Goal: Transaction & Acquisition: Purchase product/service

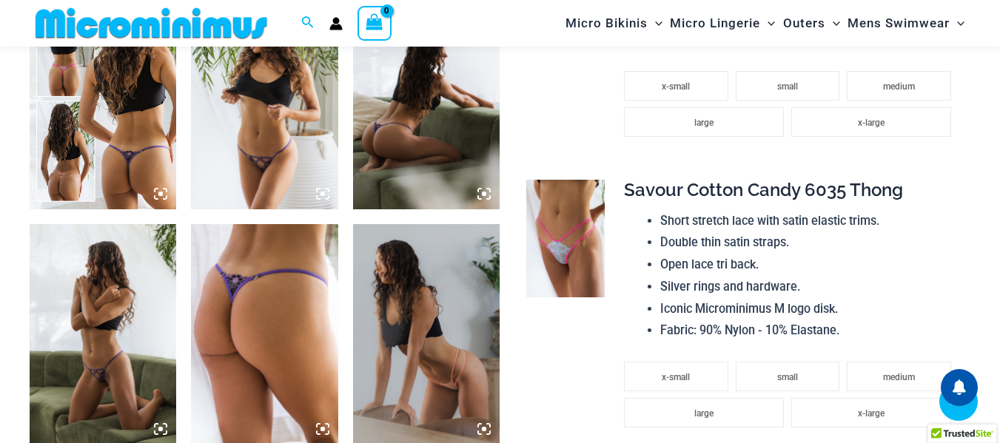
scroll to position [874, 0]
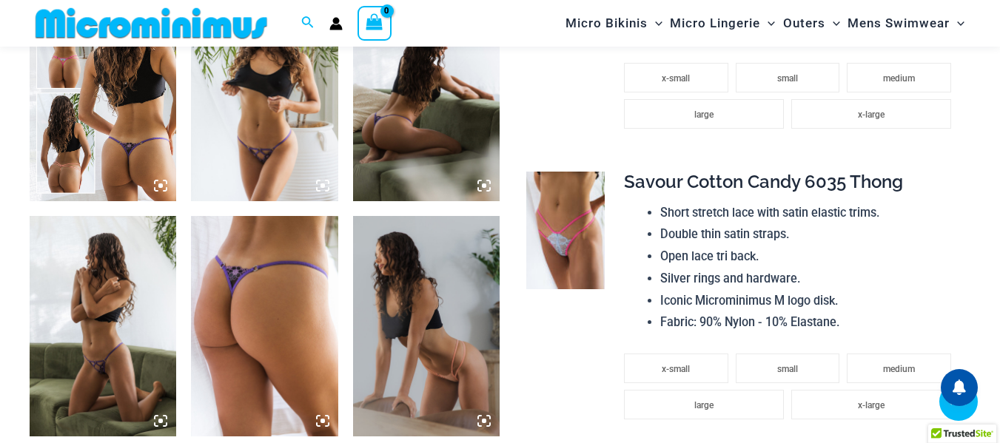
click at [157, 115] on img at bounding box center [103, 91] width 147 height 221
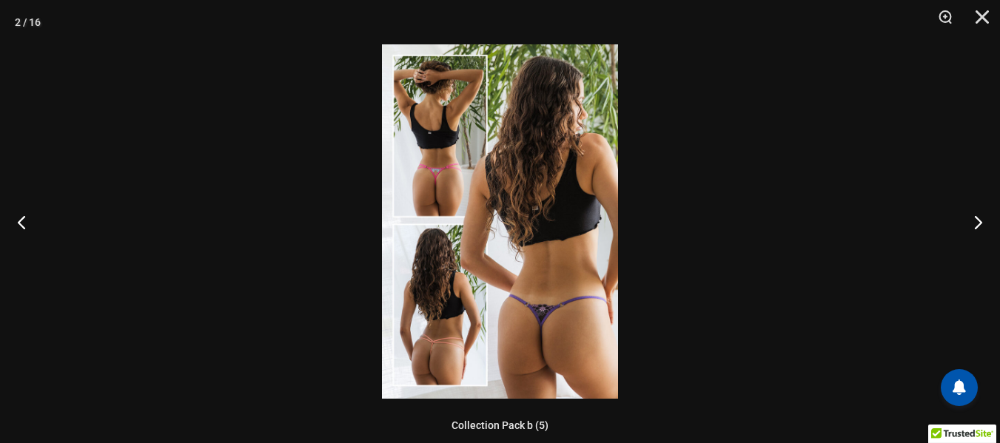
click at [569, 132] on img at bounding box center [500, 221] width 236 height 355
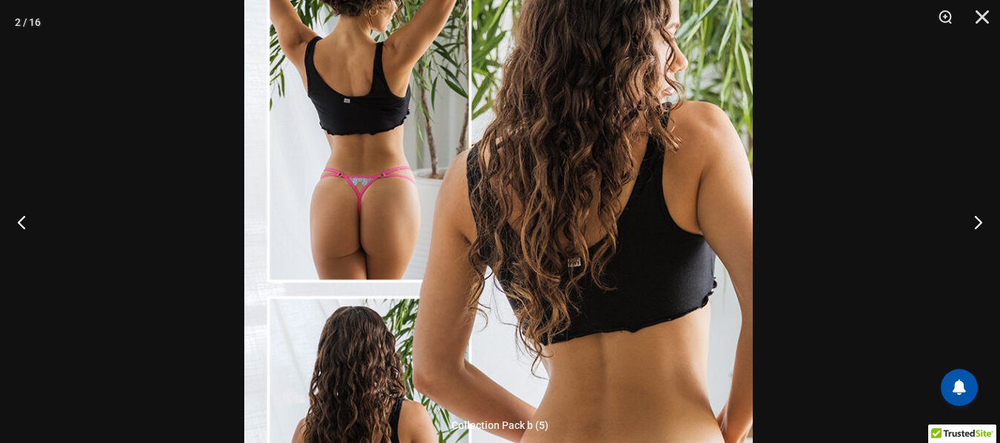
click at [600, 220] on img at bounding box center [498, 291] width 509 height 763
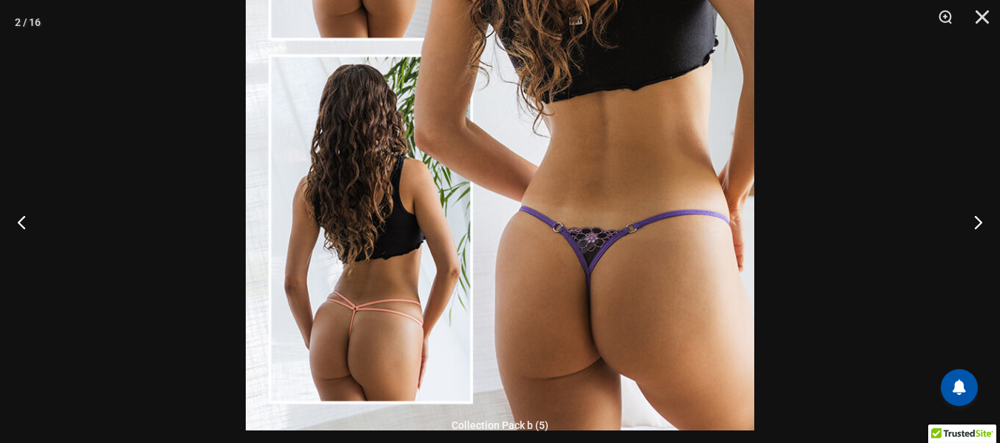
click at [671, 228] on img at bounding box center [500, 49] width 509 height 763
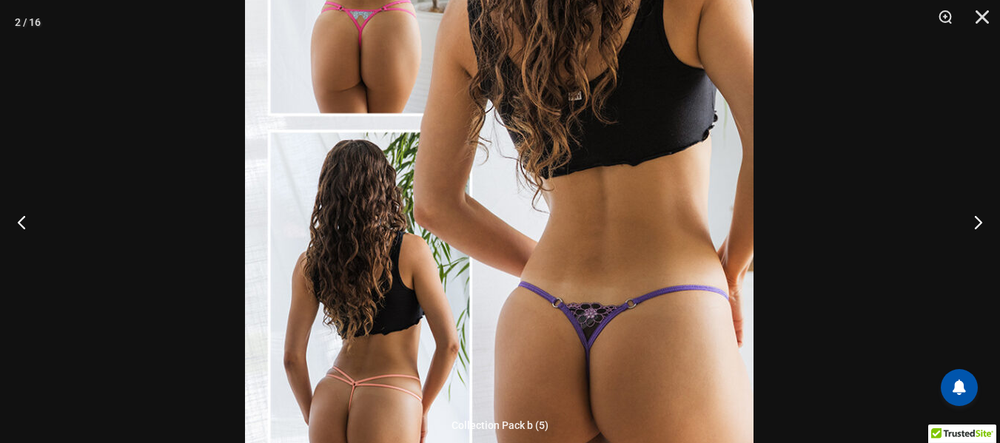
click at [650, 207] on img at bounding box center [499, 125] width 509 height 763
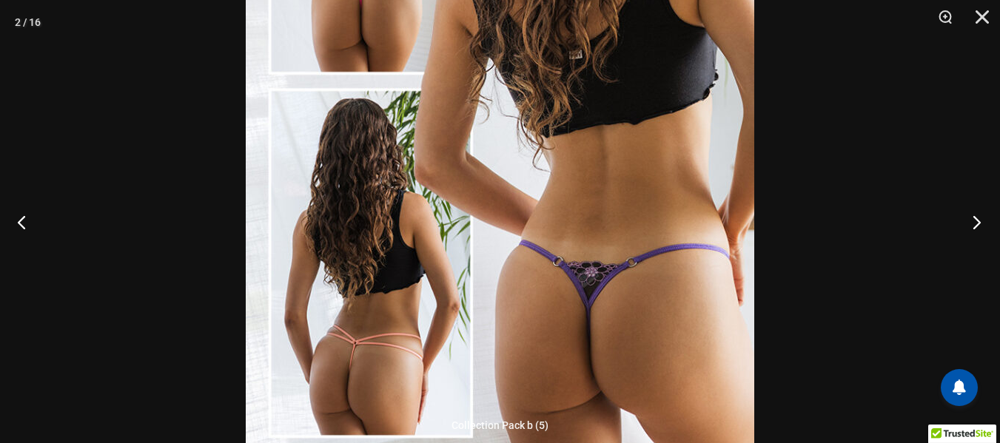
click at [978, 219] on button "Next" at bounding box center [973, 222] width 56 height 74
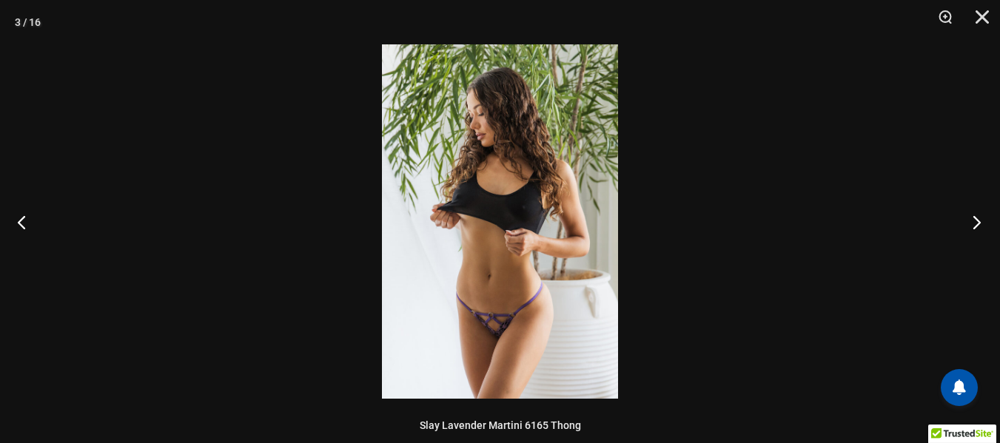
click at [978, 219] on button "Next" at bounding box center [973, 222] width 56 height 74
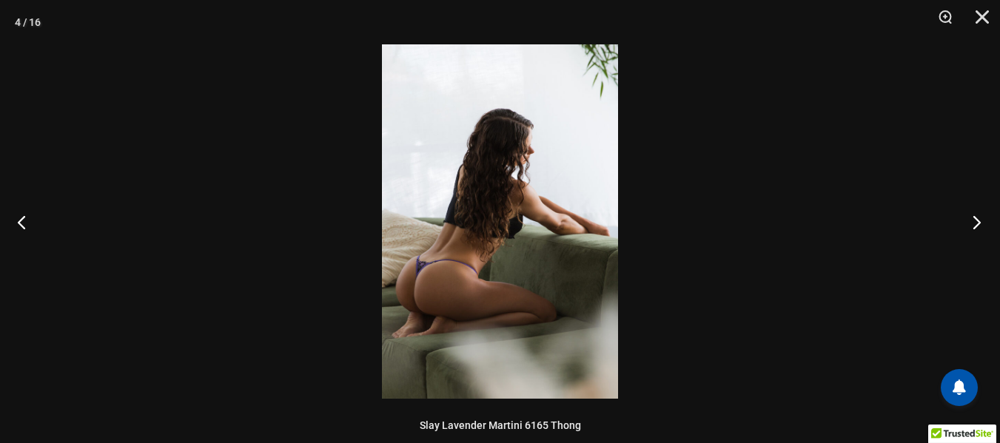
click at [979, 214] on button "Next" at bounding box center [973, 222] width 56 height 74
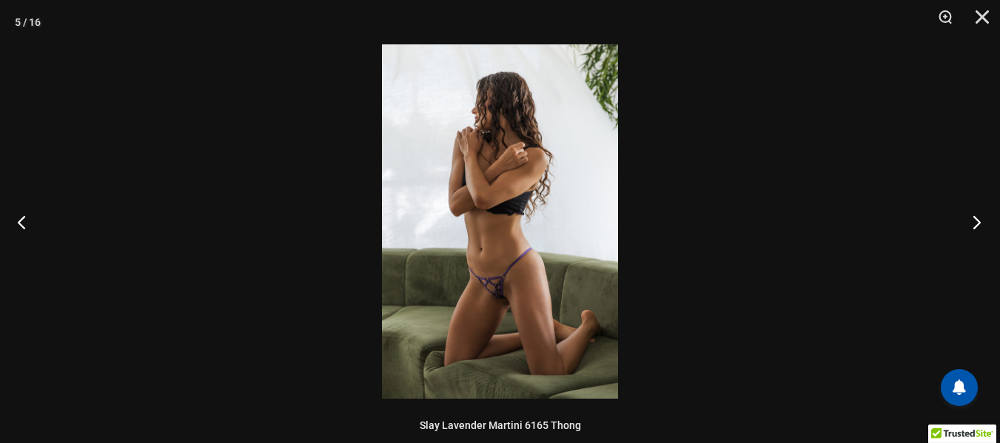
click at [980, 214] on button "Next" at bounding box center [973, 222] width 56 height 74
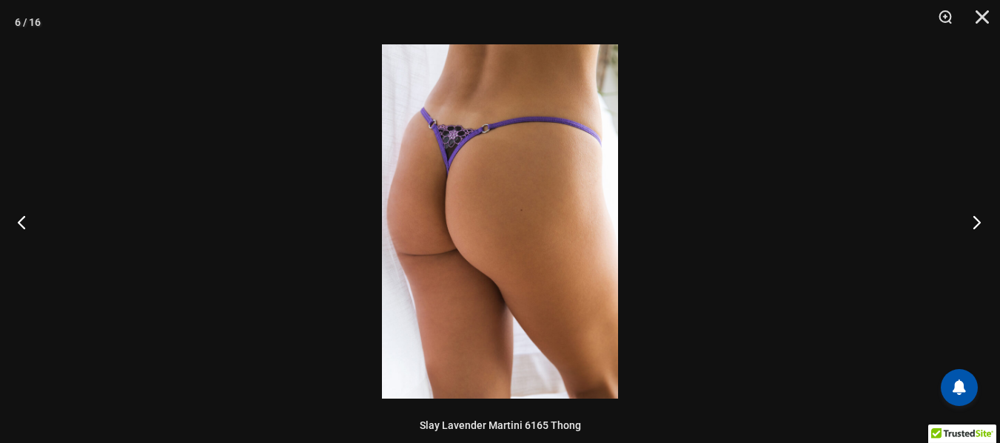
click at [980, 214] on button "Next" at bounding box center [973, 222] width 56 height 74
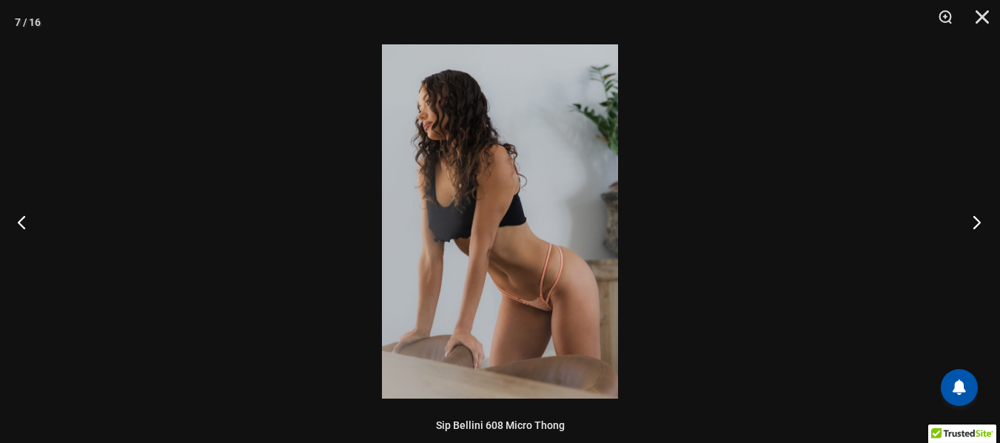
click at [980, 214] on button "Next" at bounding box center [973, 222] width 56 height 74
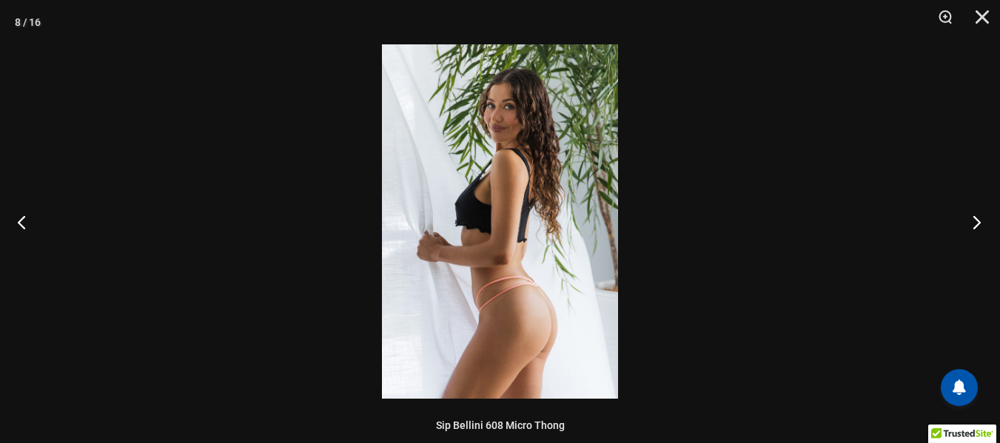
click at [980, 214] on button "Next" at bounding box center [973, 222] width 56 height 74
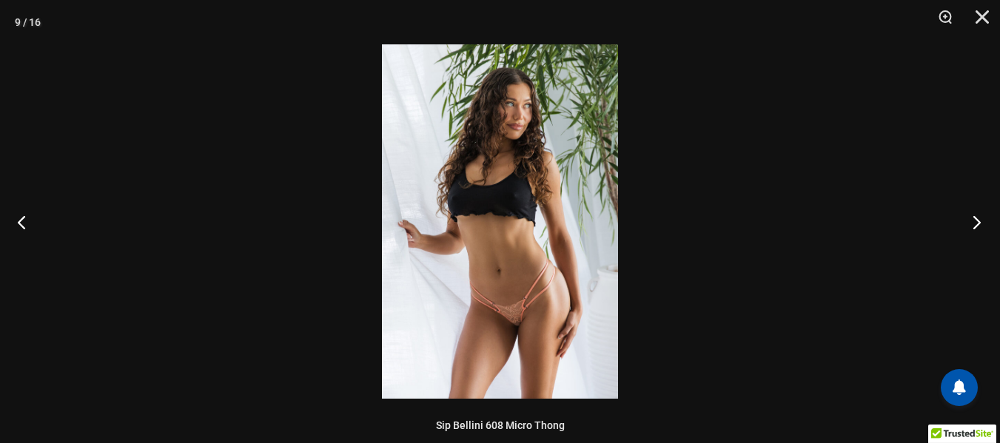
click at [980, 214] on button "Next" at bounding box center [973, 222] width 56 height 74
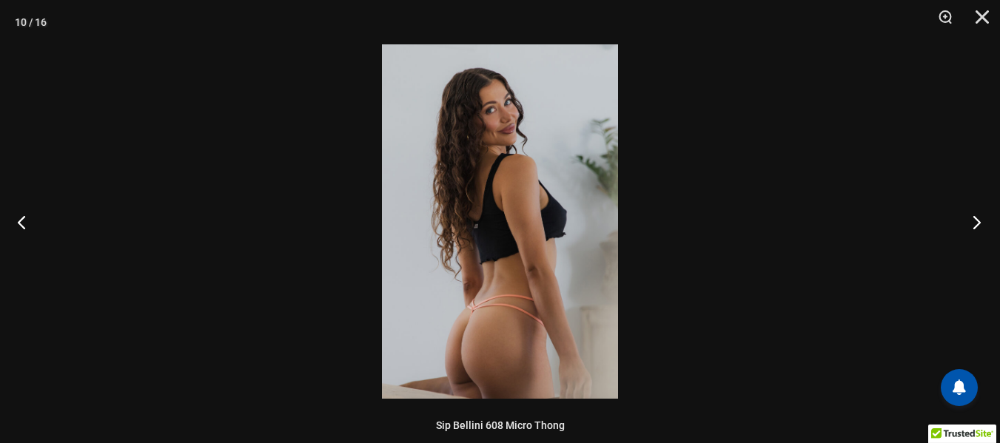
click at [980, 214] on button "Next" at bounding box center [973, 222] width 56 height 74
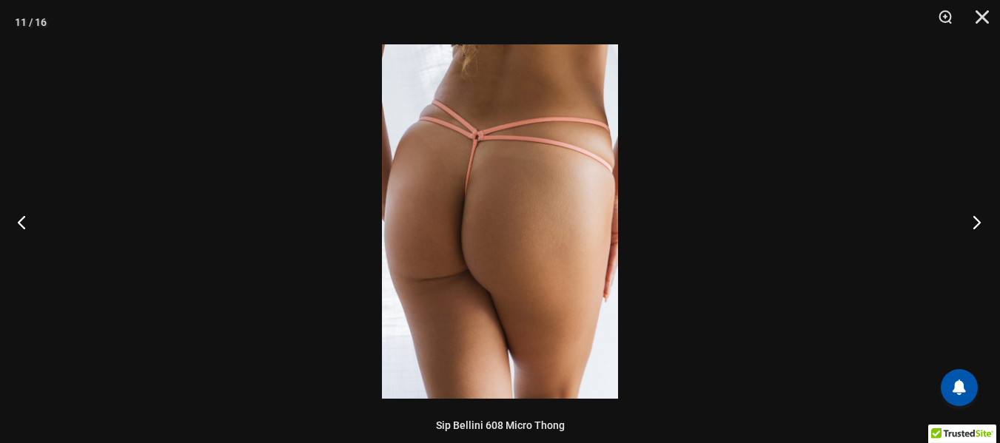
click at [980, 214] on button "Next" at bounding box center [973, 222] width 56 height 74
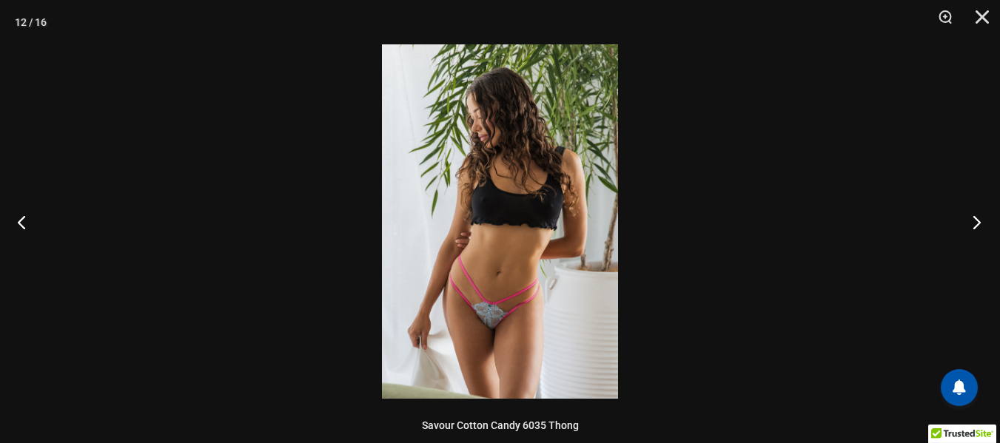
click at [980, 214] on button "Next" at bounding box center [973, 222] width 56 height 74
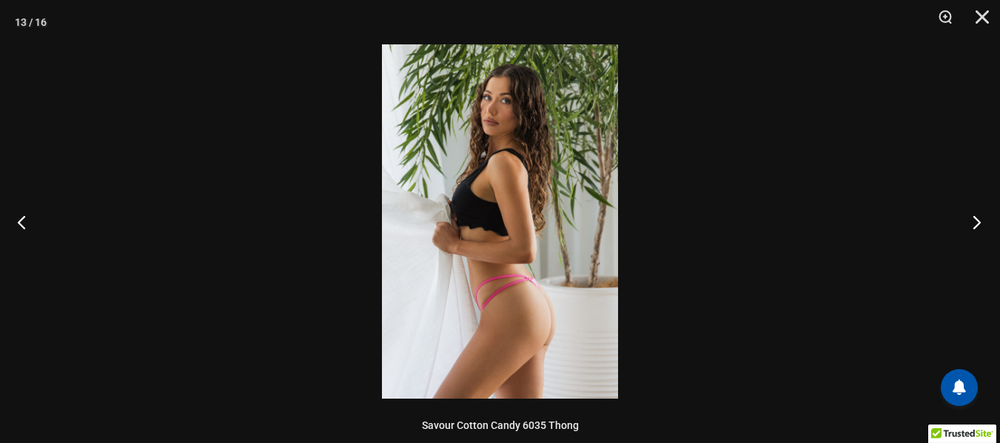
click at [972, 223] on button "Next" at bounding box center [973, 222] width 56 height 74
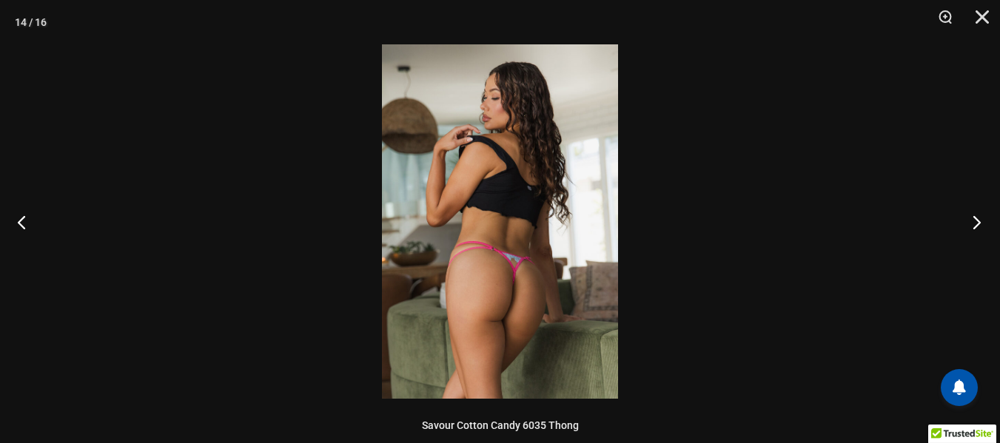
click at [972, 223] on button "Next" at bounding box center [973, 222] width 56 height 74
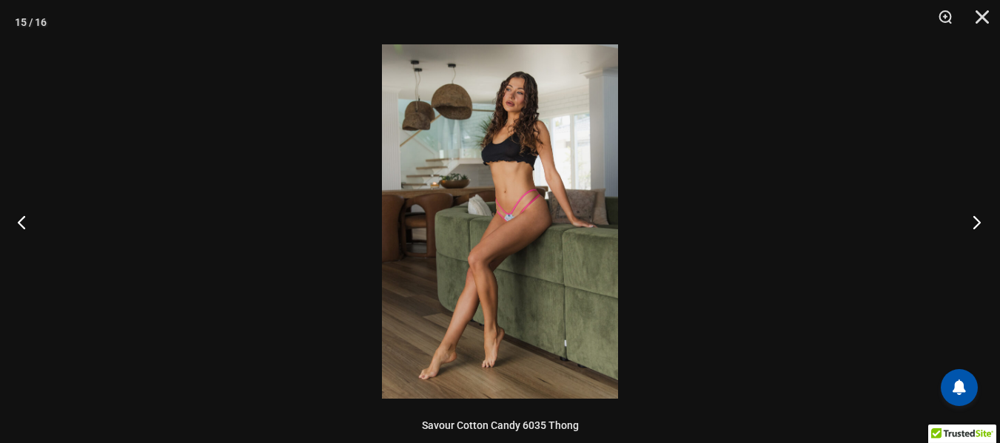
click at [973, 222] on button "Next" at bounding box center [973, 222] width 56 height 74
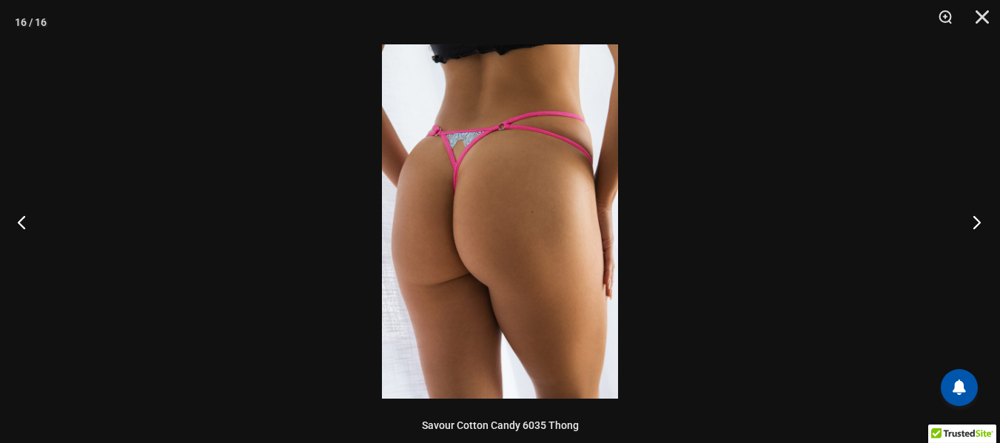
click at [974, 222] on button "Next" at bounding box center [973, 222] width 56 height 74
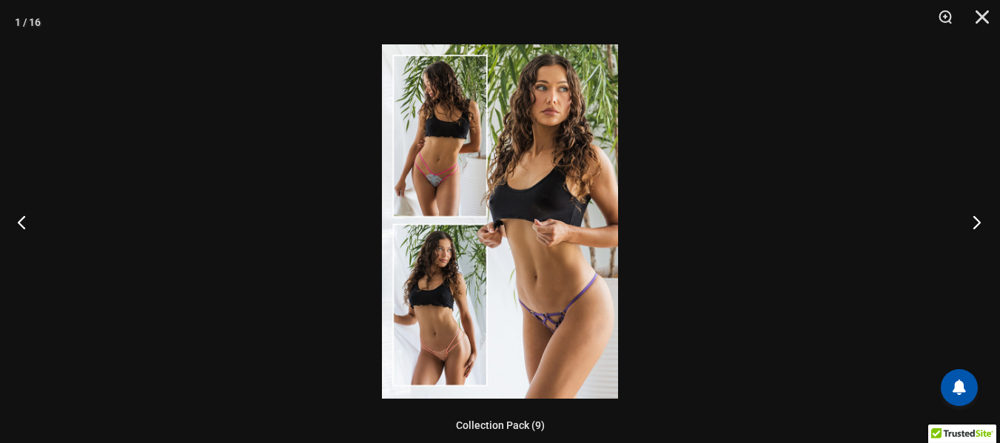
click at [974, 222] on button "Next" at bounding box center [973, 222] width 56 height 74
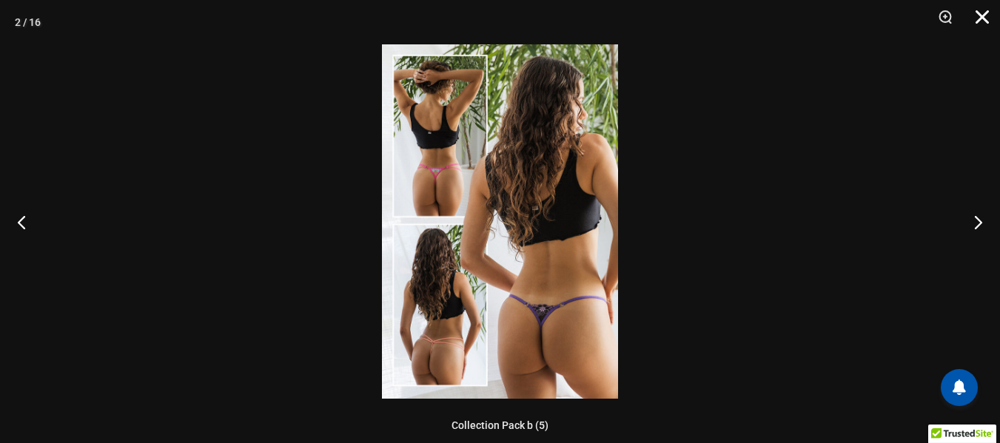
click at [982, 16] on button "Close" at bounding box center [977, 22] width 37 height 44
